Goal: Transaction & Acquisition: Purchase product/service

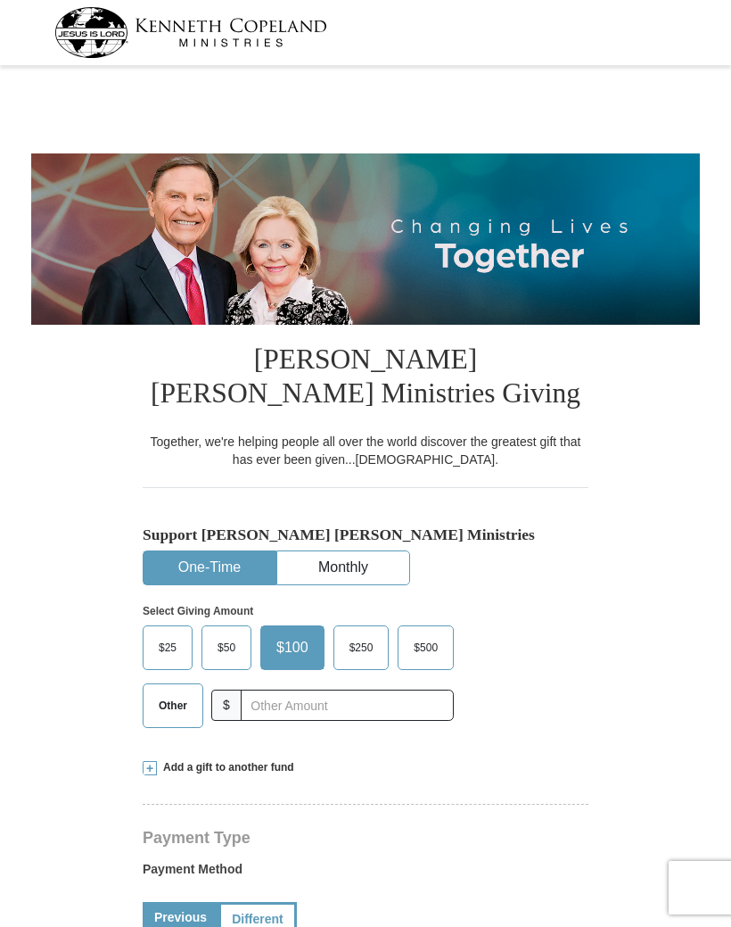
select select "AL"
click at [236, 643] on span "$50" at bounding box center [227, 647] width 36 height 27
click at [0, 0] on input "$50" at bounding box center [0, 0] width 0 height 0
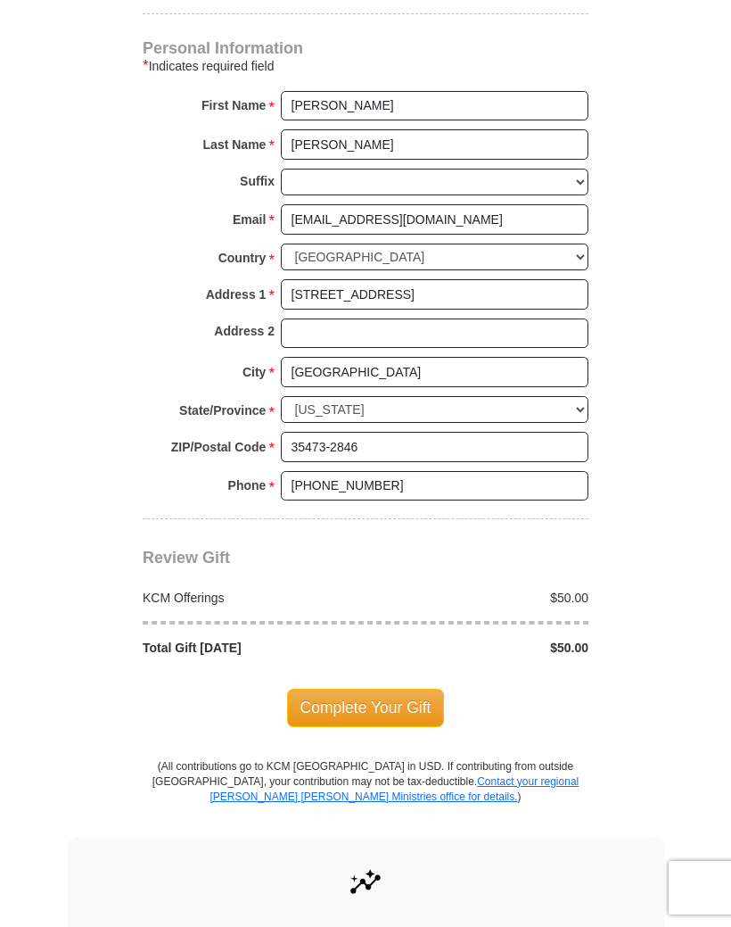
scroll to position [1120, 0]
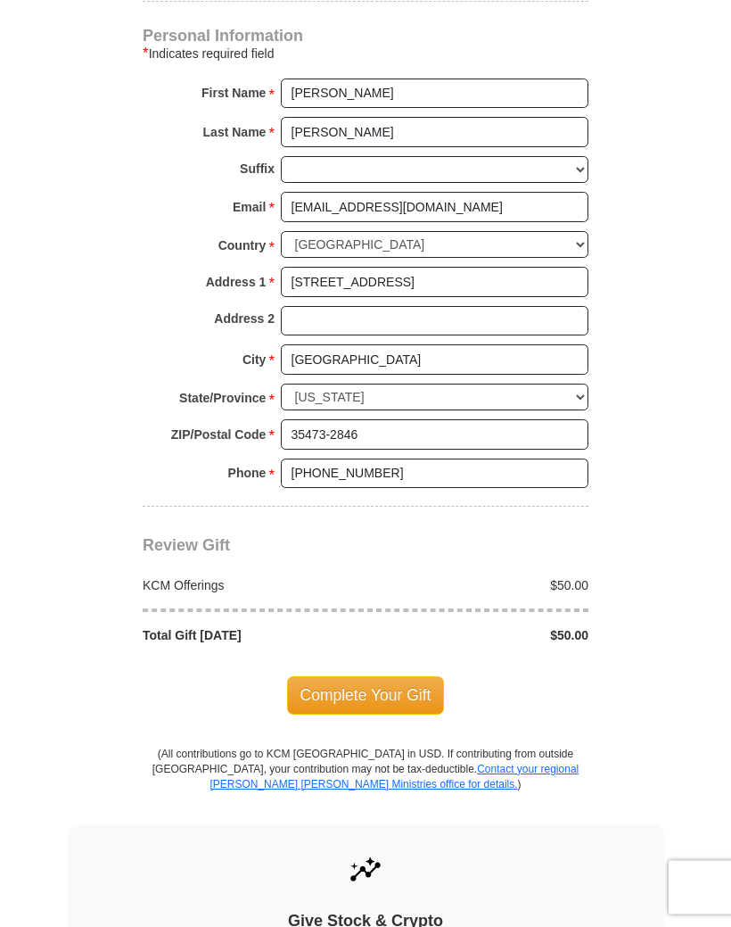
click at [406, 685] on span "Complete Your Gift" at bounding box center [366, 695] width 158 height 37
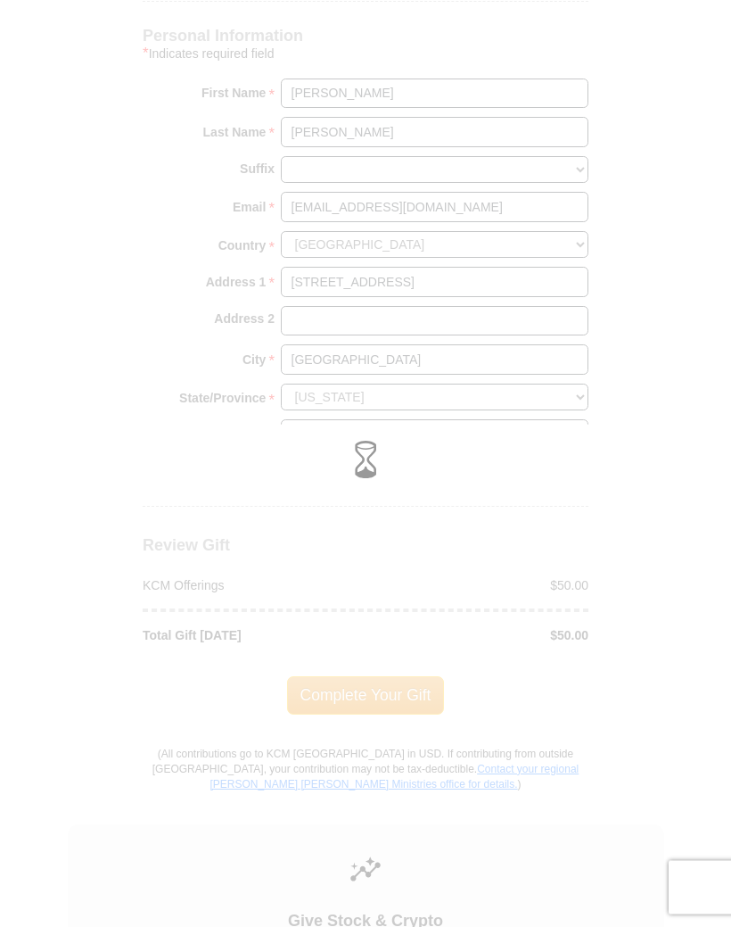
scroll to position [1121, 0]
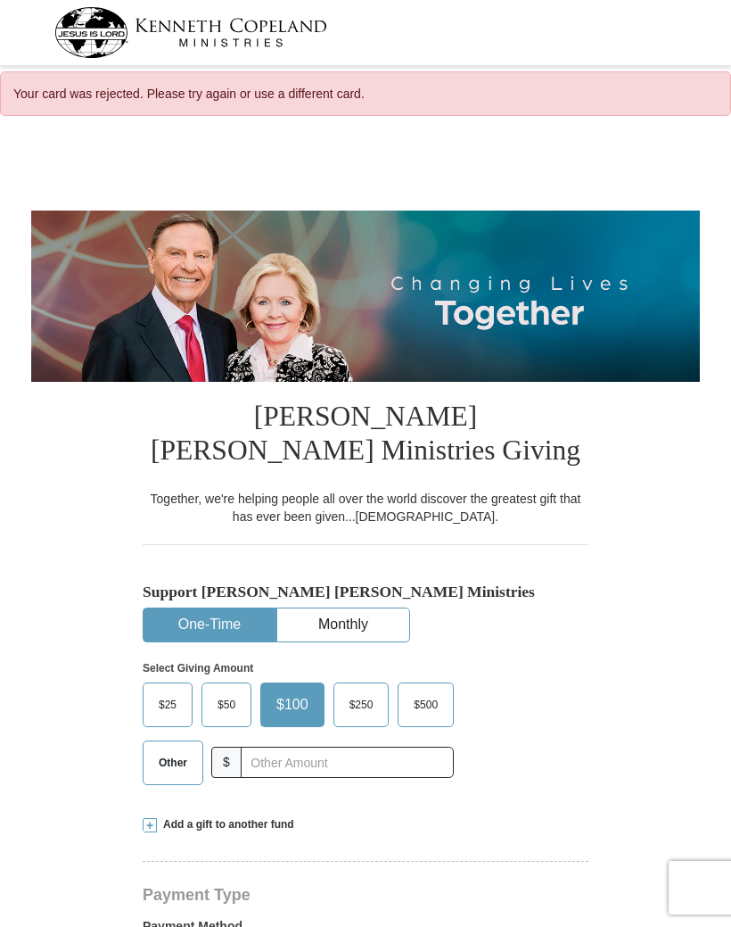
select select "AL"
click at [250, 103] on div "Your card was rejected. Please try again or use a different card." at bounding box center [365, 93] width 731 height 45
click at [293, 98] on div "Your card was rejected. Please try again or use a different card." at bounding box center [365, 93] width 731 height 45
click at [356, 103] on div "Your card was rejected. Please try again or use a different card." at bounding box center [365, 93] width 731 height 45
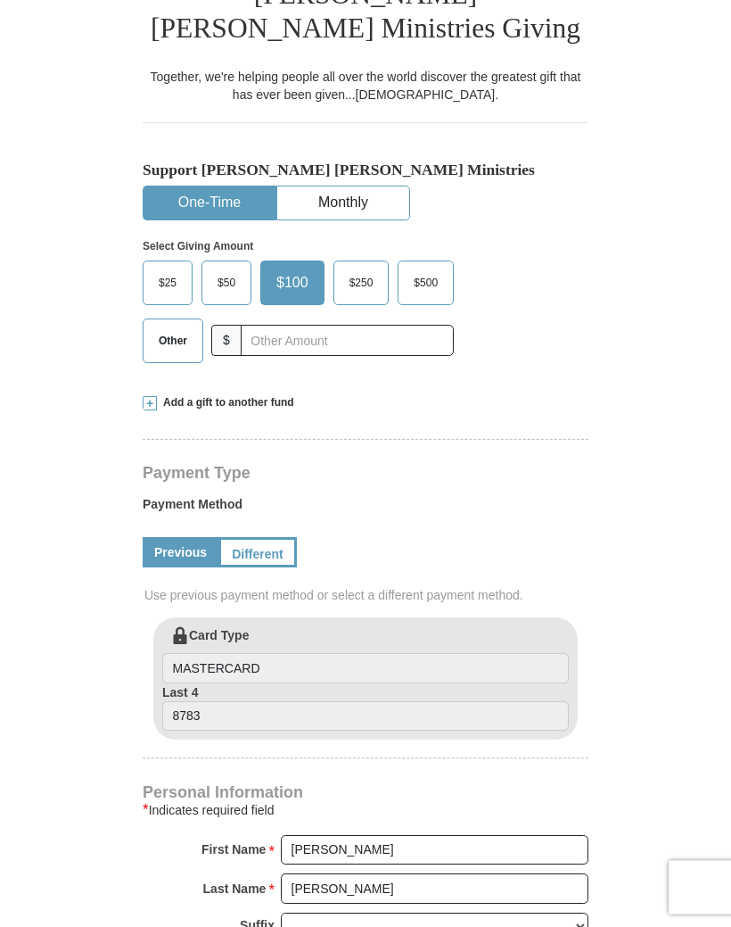
scroll to position [422, 0]
click at [268, 672] on input "MASTERCARD" at bounding box center [365, 668] width 407 height 30
click at [264, 673] on input "MASTERCARD" at bounding box center [365, 668] width 407 height 30
click at [237, 727] on input "8783" at bounding box center [365, 716] width 407 height 30
click at [278, 645] on label "Card Type MASTERCARD" at bounding box center [365, 654] width 407 height 57
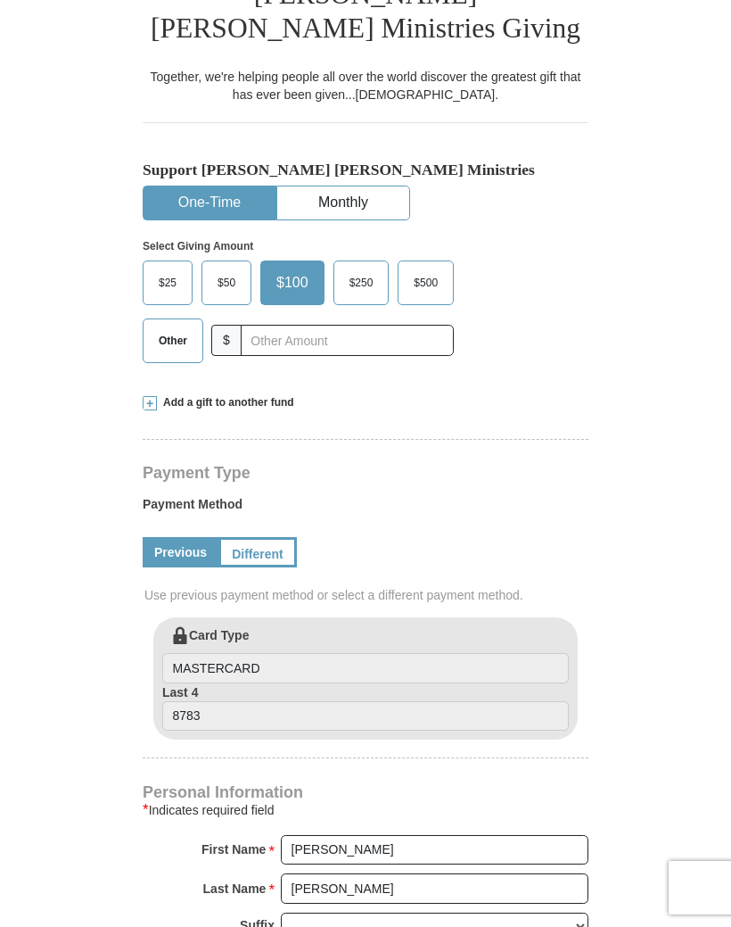
click at [278, 653] on input "MASTERCARD" at bounding box center [365, 668] width 407 height 30
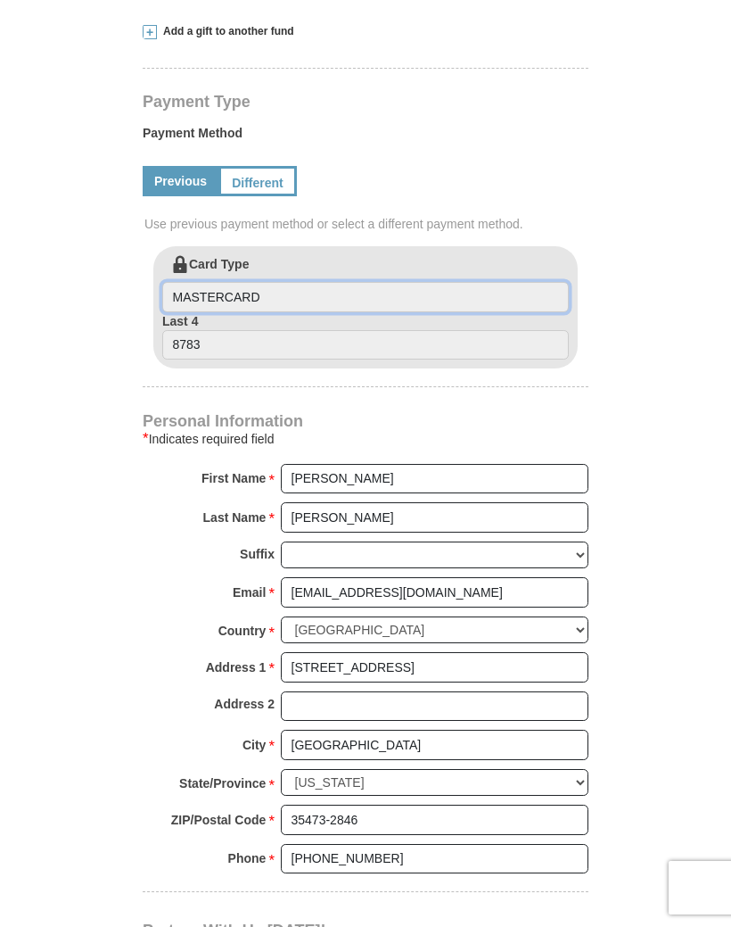
scroll to position [791, 0]
click at [523, 293] on input "MASTERCARD" at bounding box center [365, 299] width 407 height 30
click at [491, 304] on input "MASTERCARD" at bounding box center [365, 299] width 407 height 30
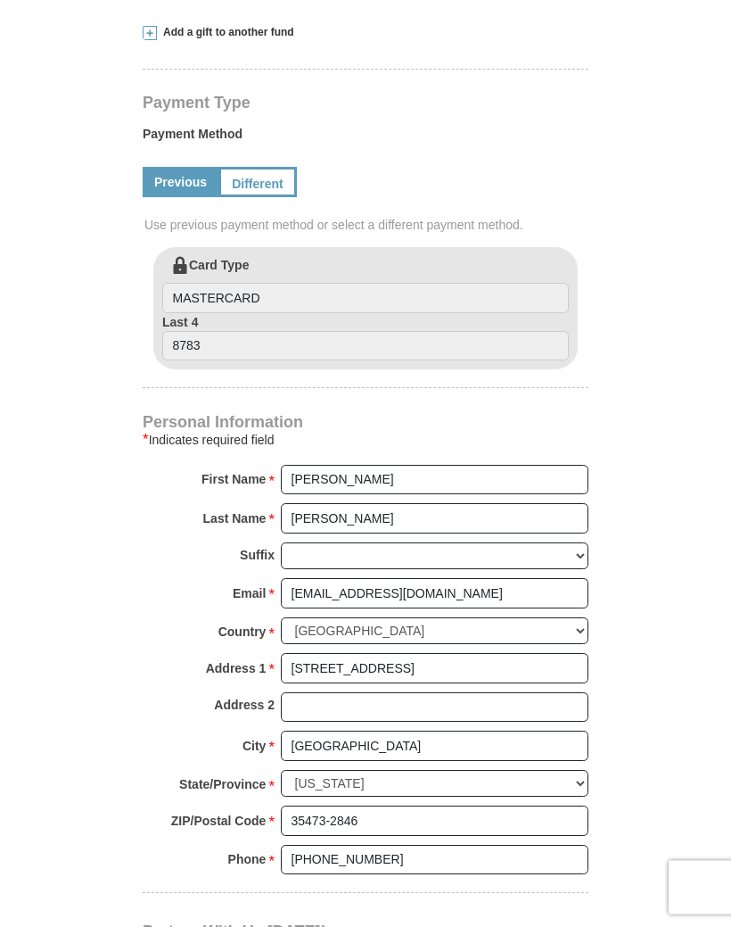
click at [375, 314] on label "Last 4 8783" at bounding box center [365, 338] width 407 height 48
click at [375, 332] on input "8783" at bounding box center [365, 347] width 407 height 30
click at [259, 305] on input "MASTERCARD" at bounding box center [365, 298] width 407 height 30
click at [268, 309] on input "MASTERCARD" at bounding box center [365, 298] width 407 height 30
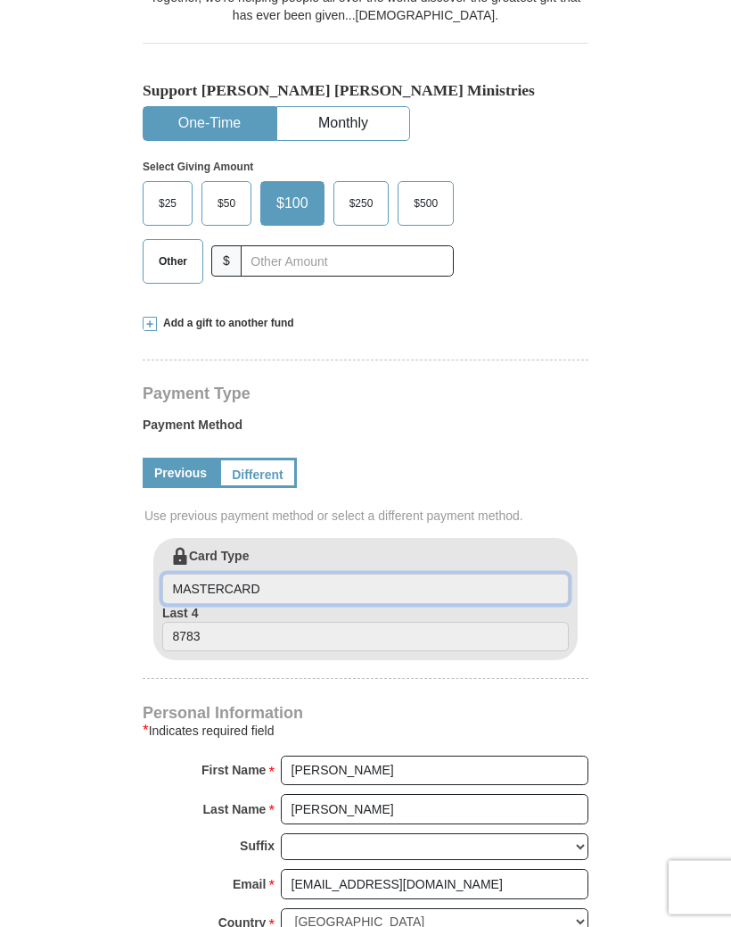
scroll to position [499, 0]
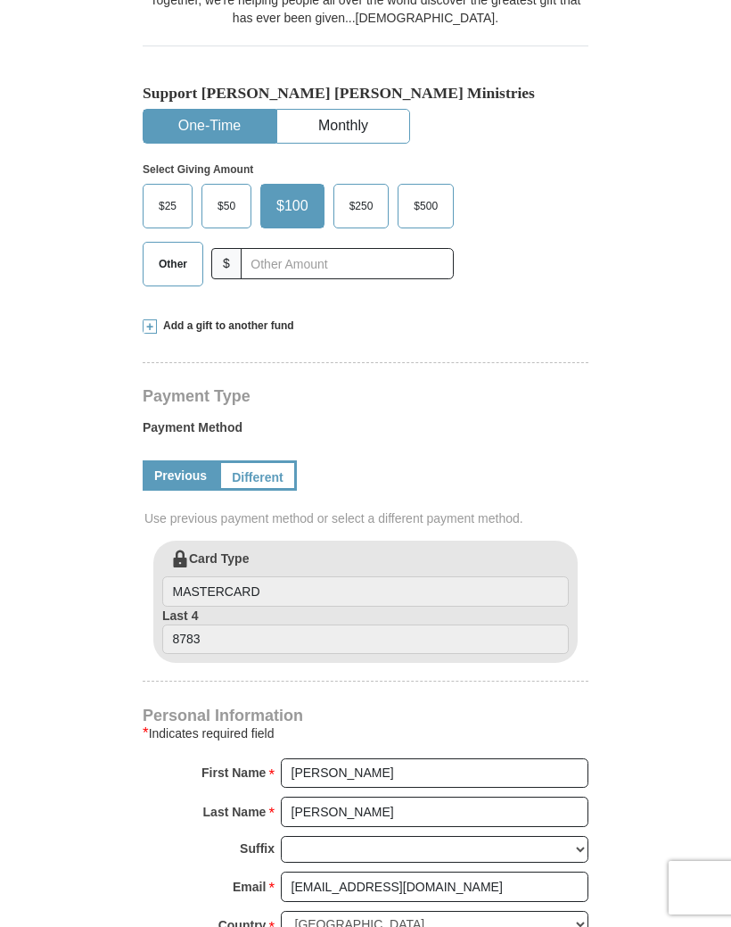
click at [265, 564] on label "Card Type MASTERCARD" at bounding box center [365, 577] width 407 height 57
click at [265, 576] on input "MASTERCARD" at bounding box center [365, 591] width 407 height 30
click at [527, 555] on label "Card Type MASTERCARD" at bounding box center [365, 577] width 407 height 57
click at [527, 576] on input "MASTERCARD" at bounding box center [365, 591] width 407 height 30
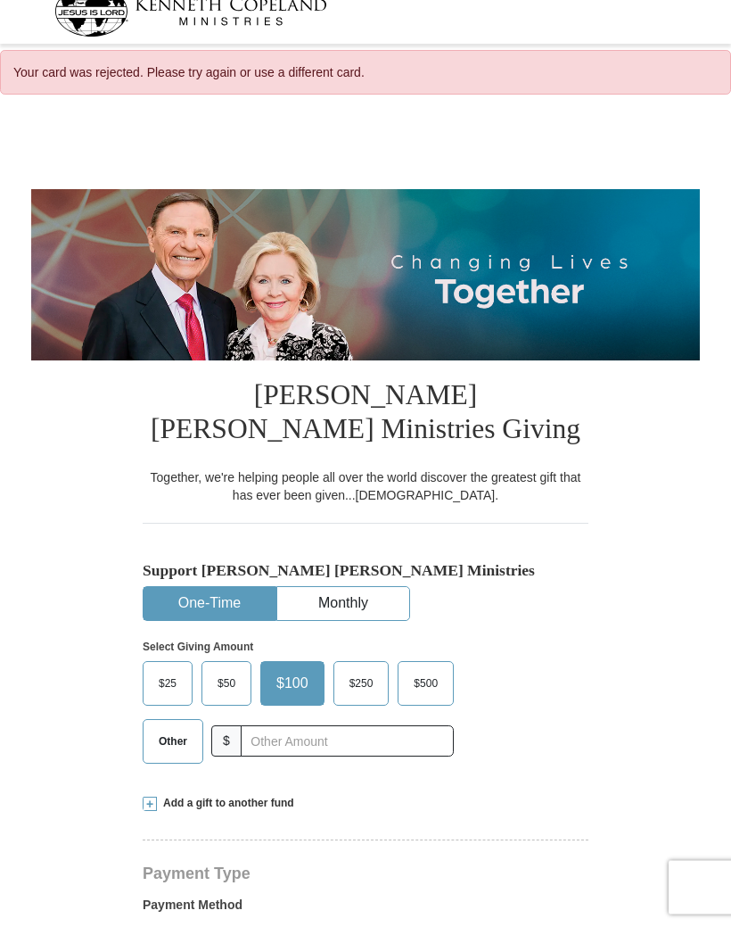
scroll to position [0, 0]
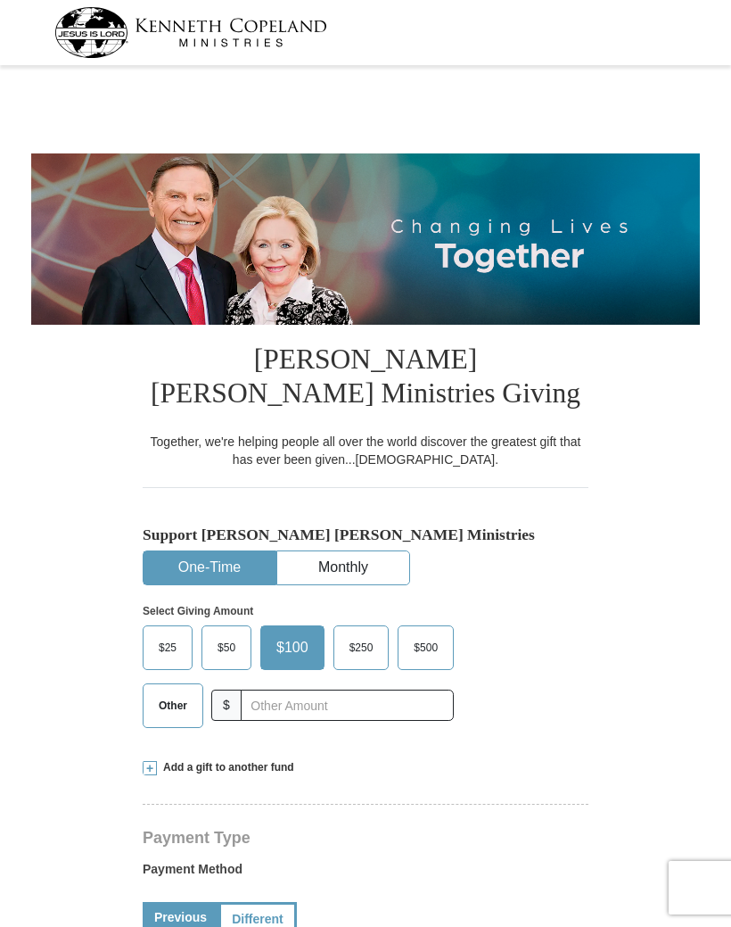
select select "AL"
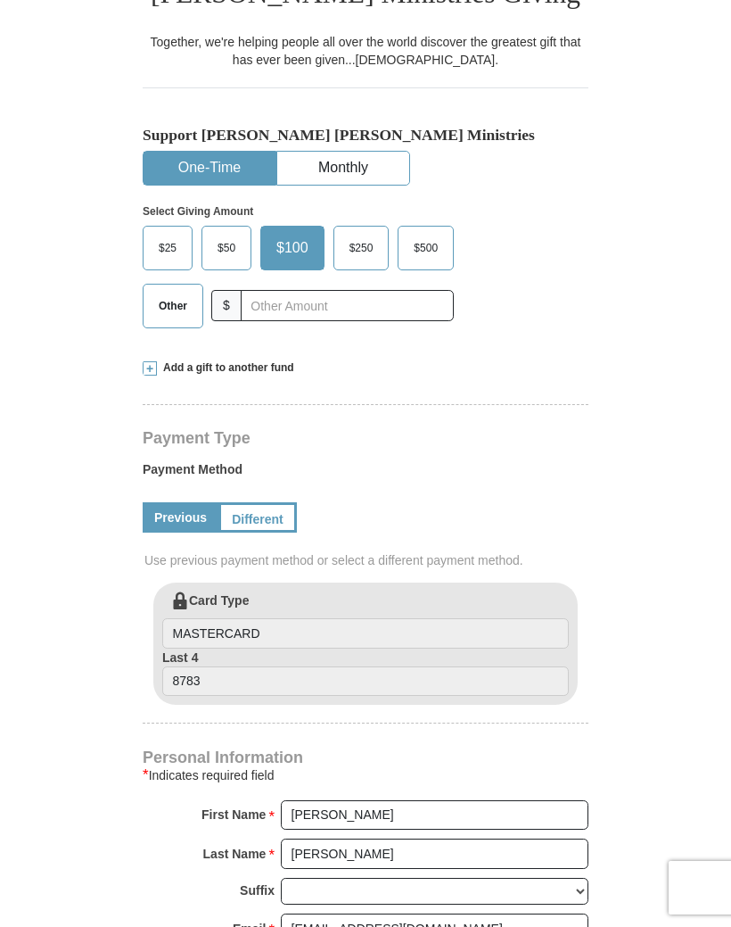
scroll to position [395, 0]
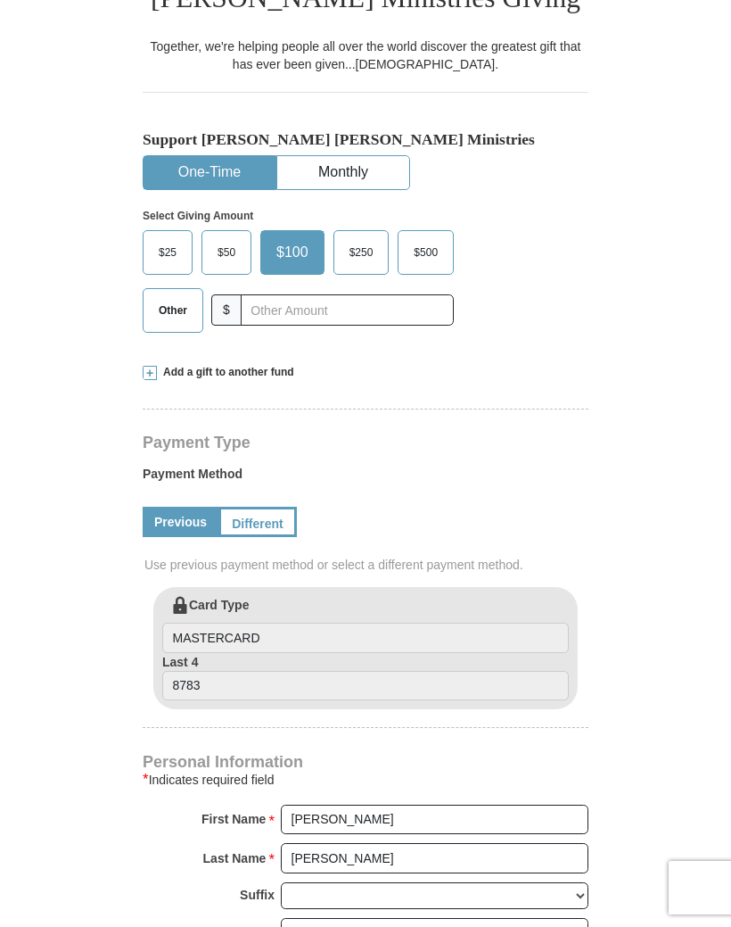
click at [264, 526] on link "Different" at bounding box center [258, 522] width 78 height 30
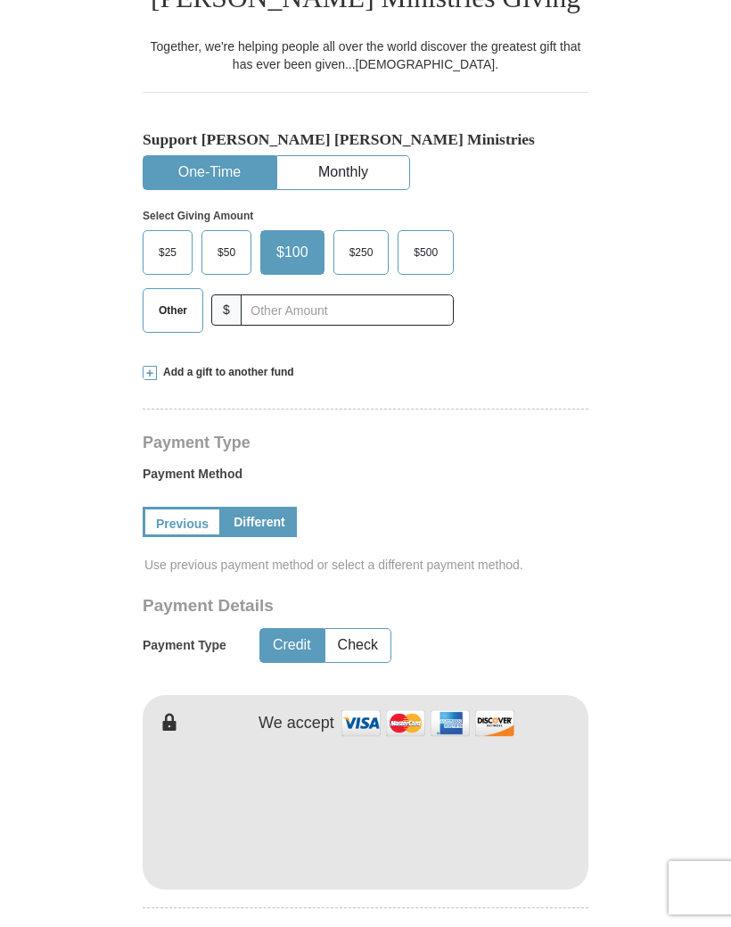
click at [235, 255] on span "$50" at bounding box center [227, 252] width 36 height 27
click at [0, 0] on input "$50" at bounding box center [0, 0] width 0 height 0
click at [176, 534] on link "Previous" at bounding box center [182, 522] width 79 height 30
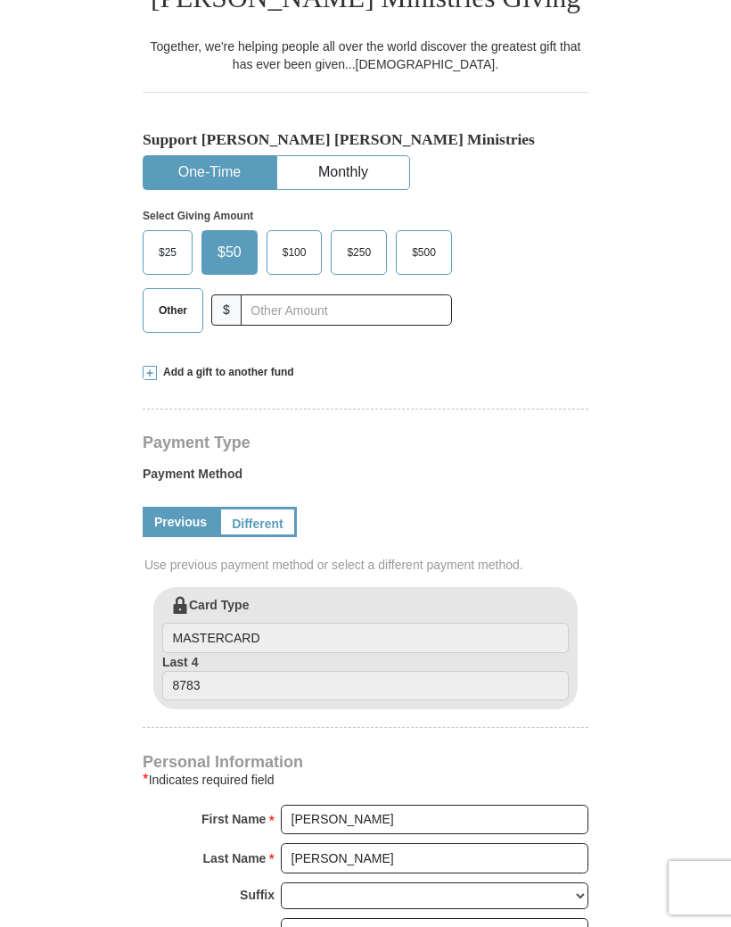
click at [270, 524] on link "Different" at bounding box center [258, 522] width 78 height 30
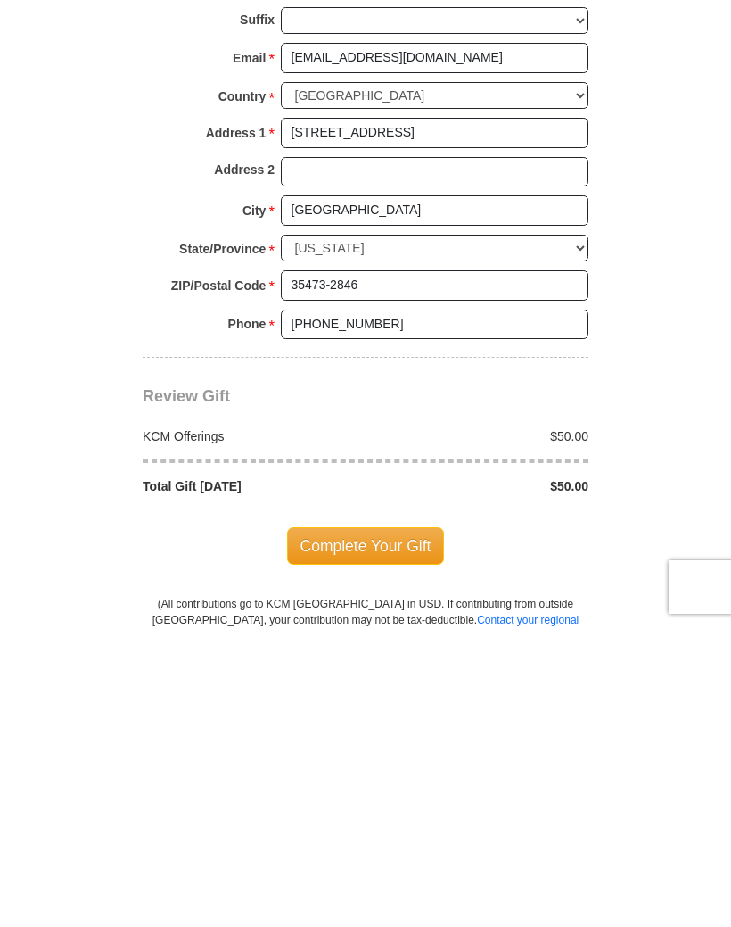
scroll to position [1152, 0]
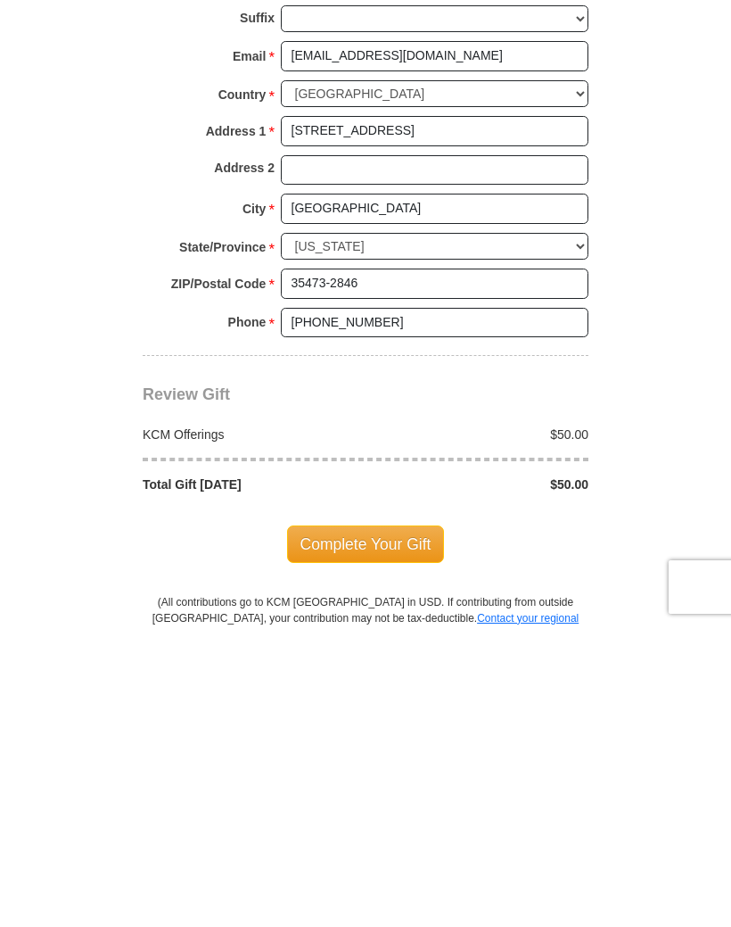
click at [401, 826] on span "Complete Your Gift" at bounding box center [366, 844] width 158 height 37
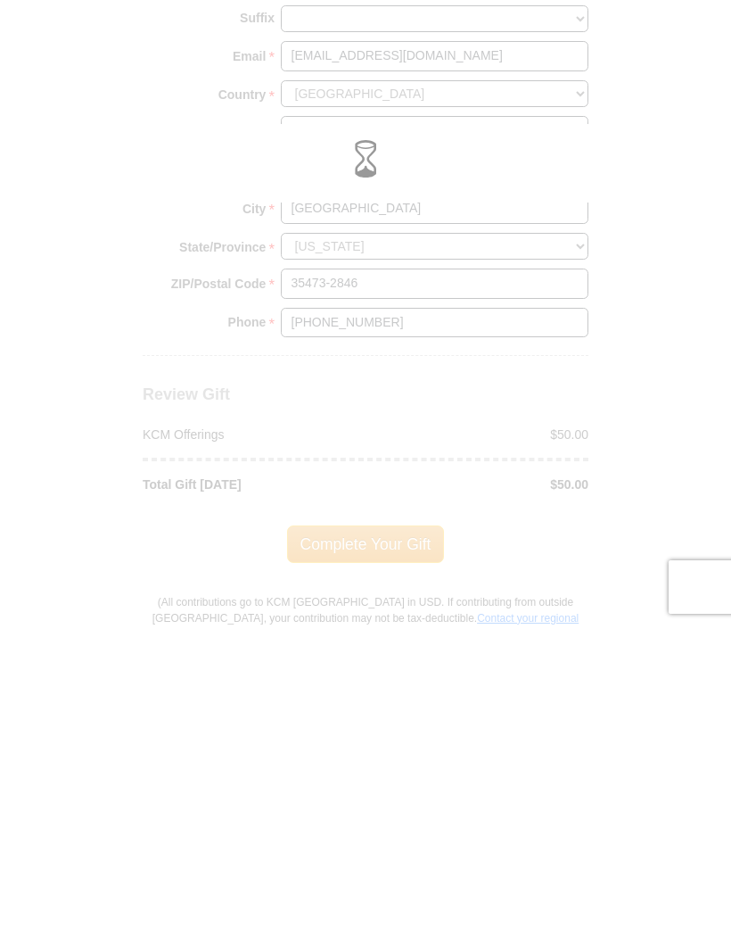
scroll to position [1452, 0]
